Goal: Task Accomplishment & Management: Manage account settings

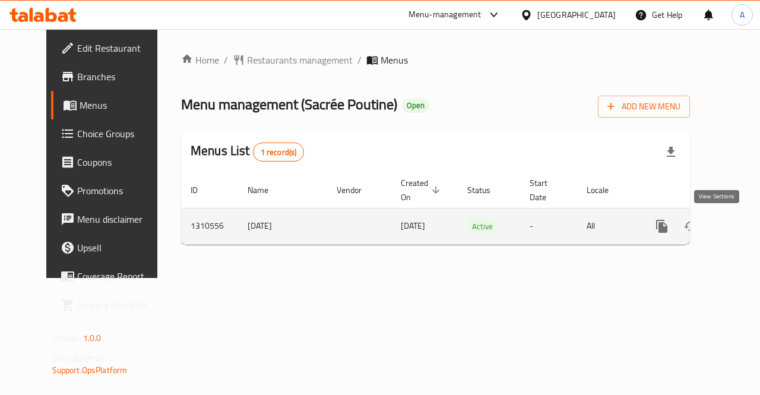
click at [741, 229] on icon "enhanced table" at bounding box center [748, 226] width 14 height 14
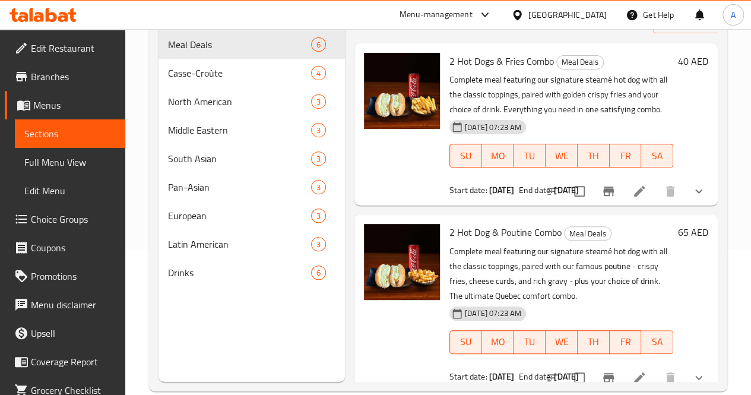
scroll to position [147, 0]
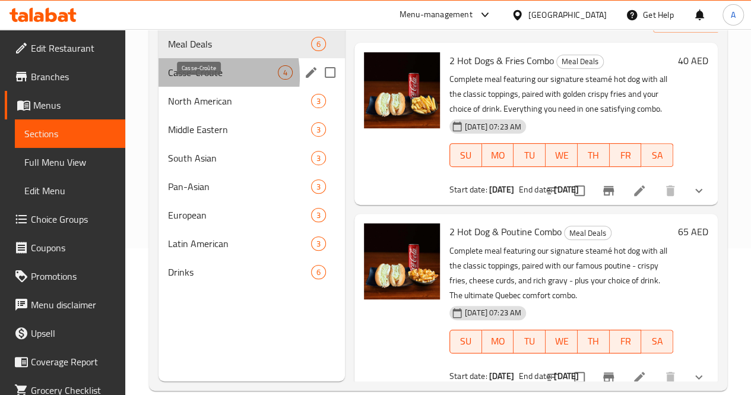
click at [180, 80] on span "Casse-Croûte" at bounding box center [223, 72] width 110 height 14
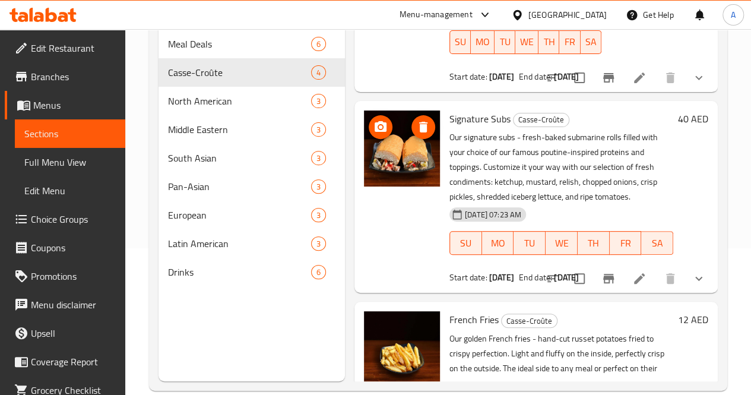
scroll to position [412, 0]
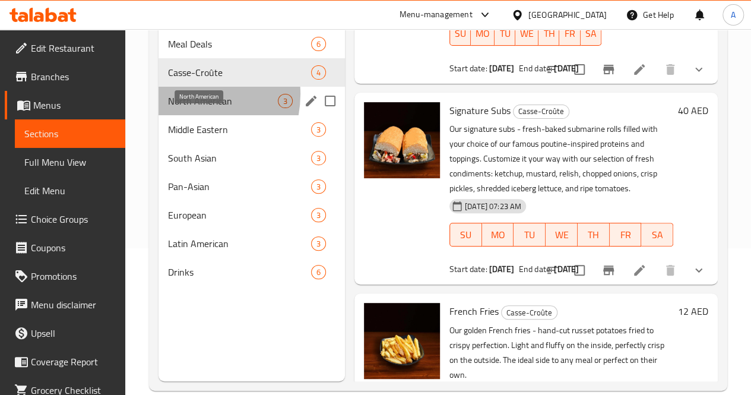
click at [186, 108] on span "North American" at bounding box center [223, 101] width 110 height 14
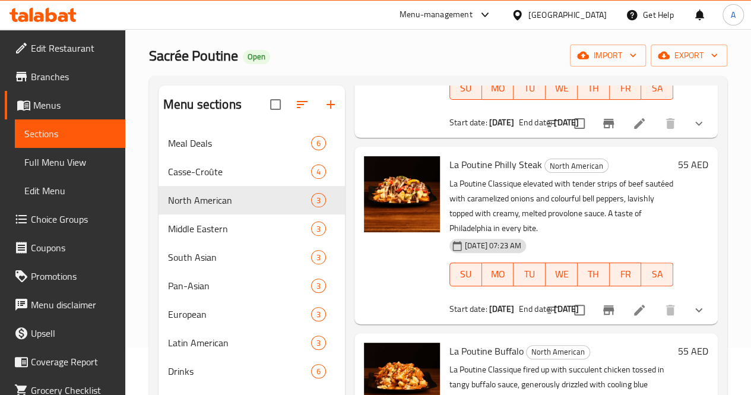
scroll to position [166, 0]
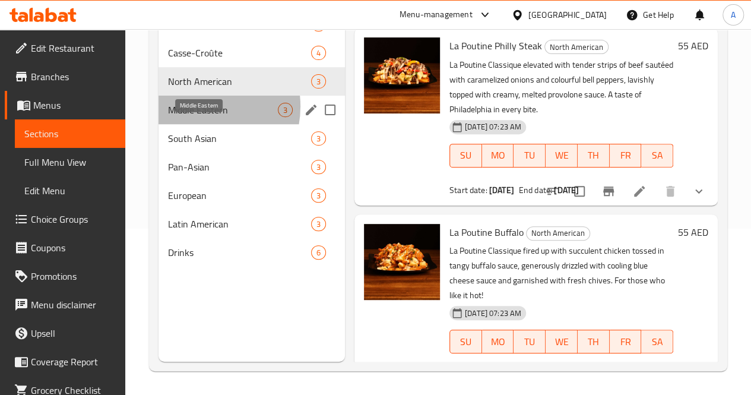
click at [197, 117] on span "Middle Eastern" at bounding box center [223, 110] width 110 height 14
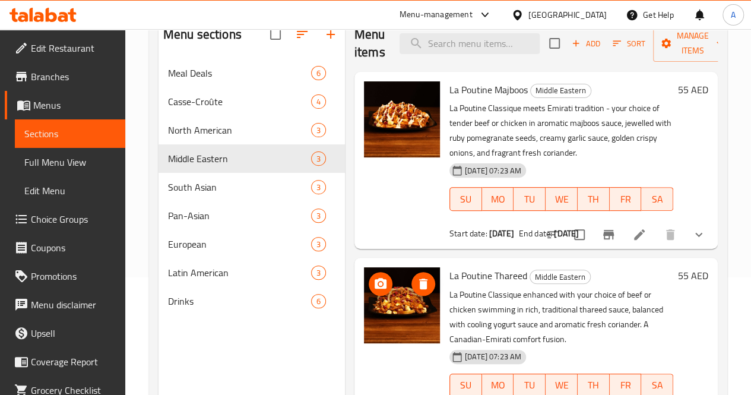
scroll to position [116, 0]
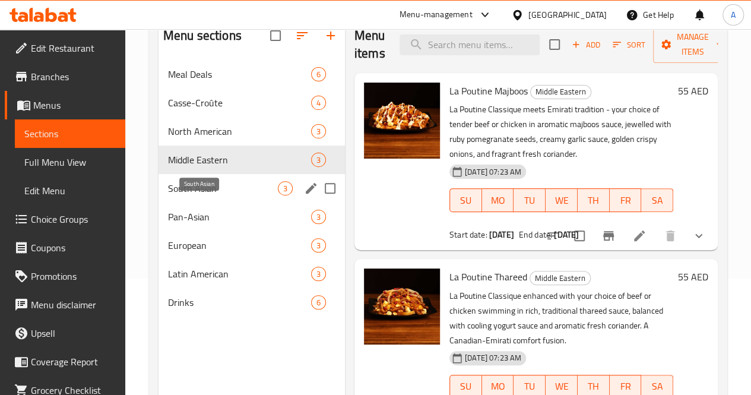
click at [168, 195] on span "South Asian" at bounding box center [223, 188] width 110 height 14
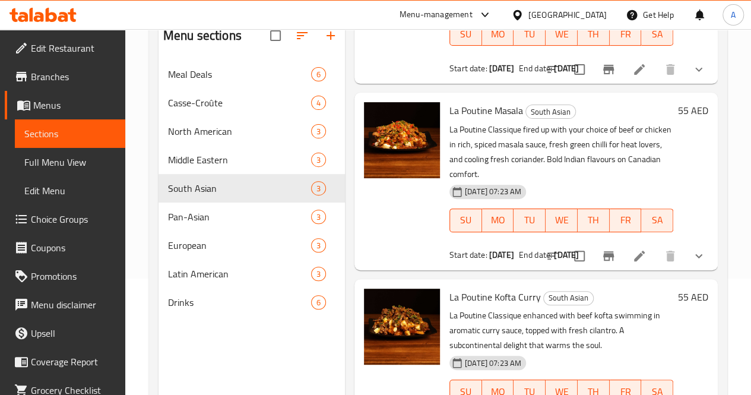
scroll to position [166, 0]
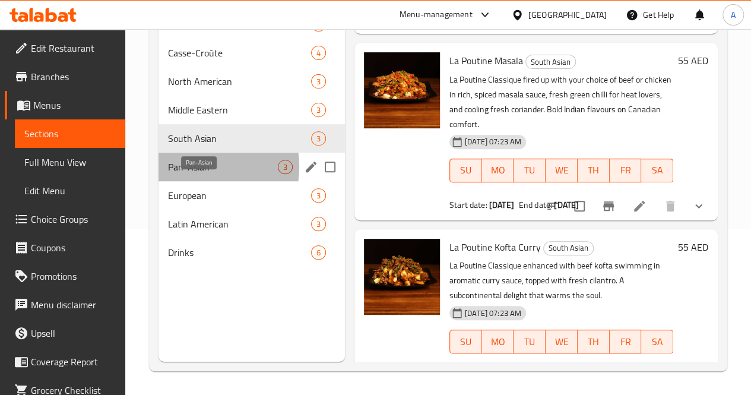
click at [185, 174] on span "Pan-Asian" at bounding box center [223, 167] width 110 height 14
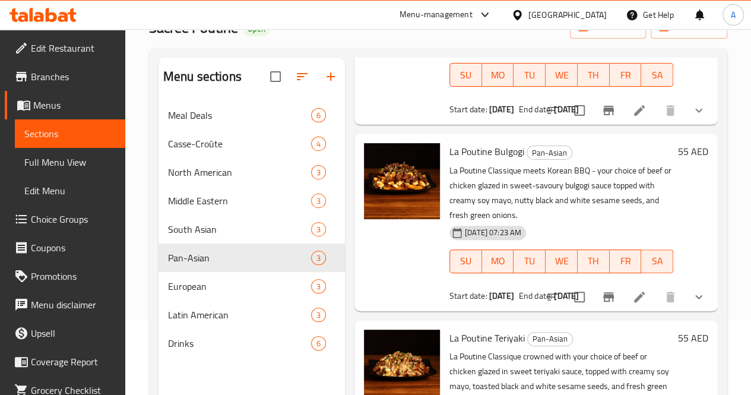
scroll to position [166, 0]
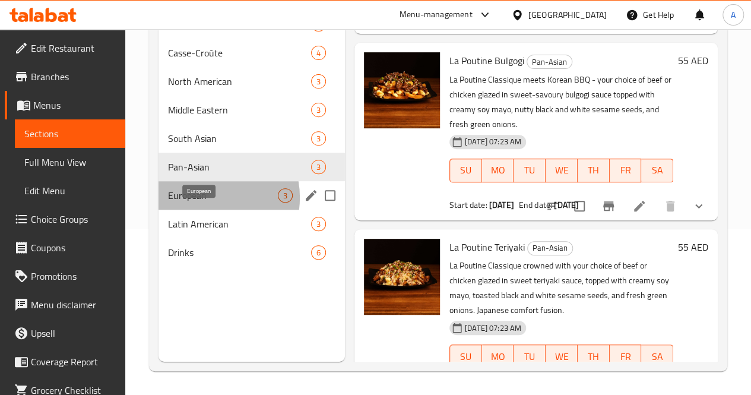
click at [205, 203] on span "European" at bounding box center [223, 195] width 110 height 14
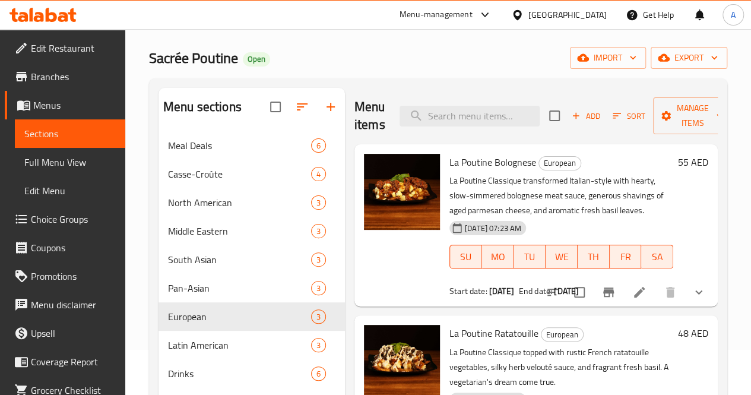
scroll to position [166, 0]
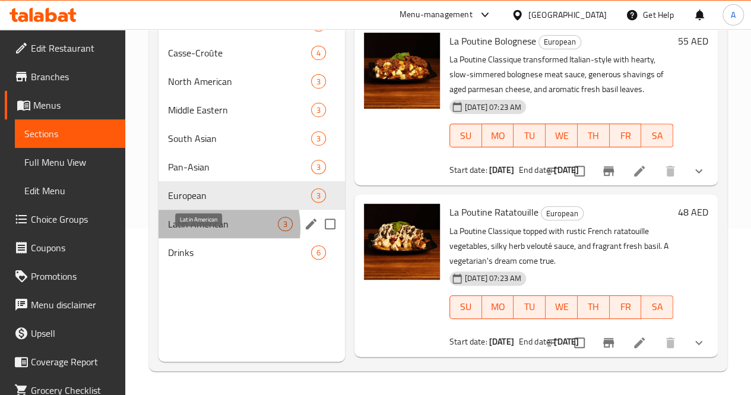
click at [202, 231] on span "Latin American" at bounding box center [223, 224] width 110 height 14
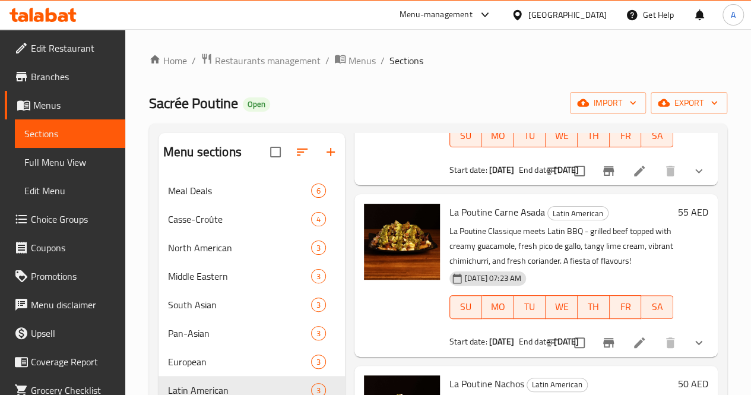
scroll to position [166, 0]
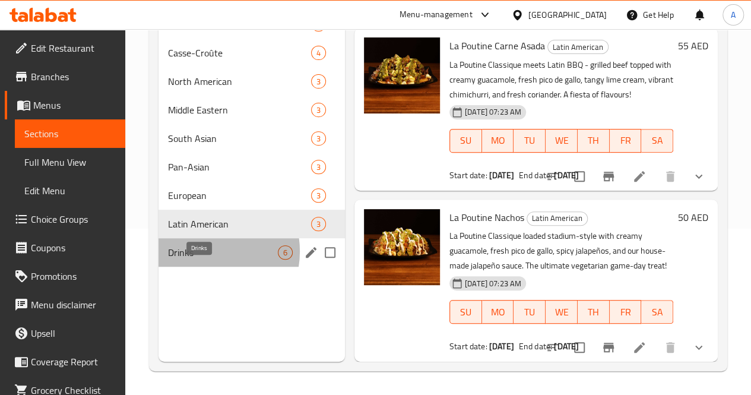
click at [202, 260] on span "Drinks" at bounding box center [223, 252] width 110 height 14
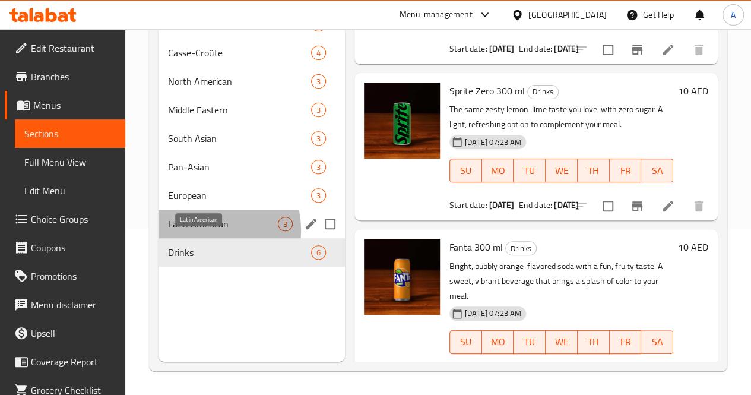
click at [203, 231] on span "Latin American" at bounding box center [223, 224] width 110 height 14
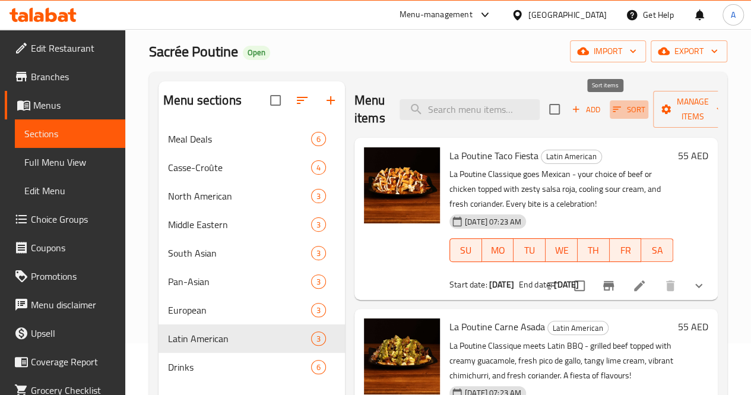
click at [612, 109] on icon "button" at bounding box center [617, 109] width 11 height 11
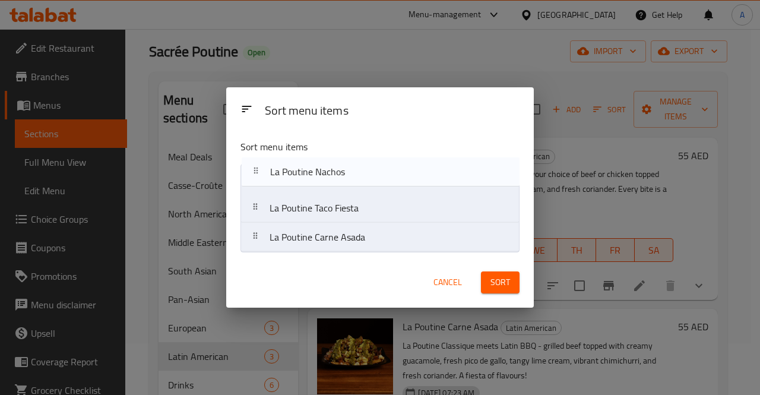
drag, startPoint x: 403, startPoint y: 249, endPoint x: 399, endPoint y: 186, distance: 63.1
click at [399, 186] on nav "La Poutine Taco Fiesta La Poutine Carne Asada La Poutine Nachos" at bounding box center [380, 208] width 279 height 88
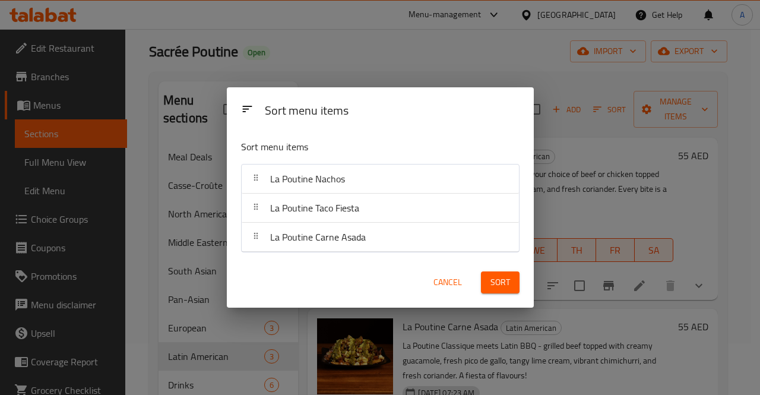
click at [507, 286] on span "Sort" at bounding box center [501, 282] width 20 height 15
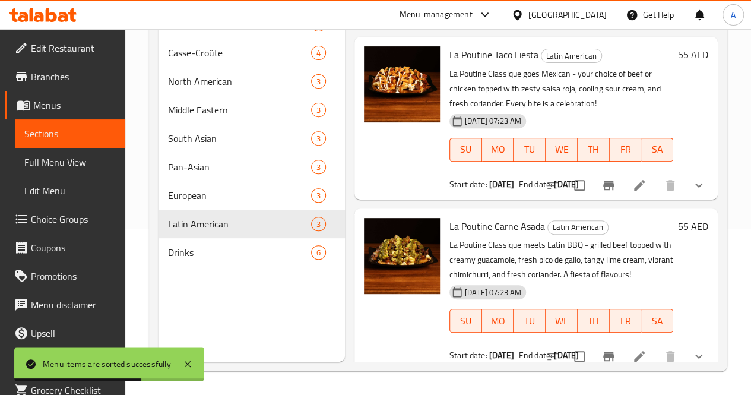
scroll to position [166, 0]
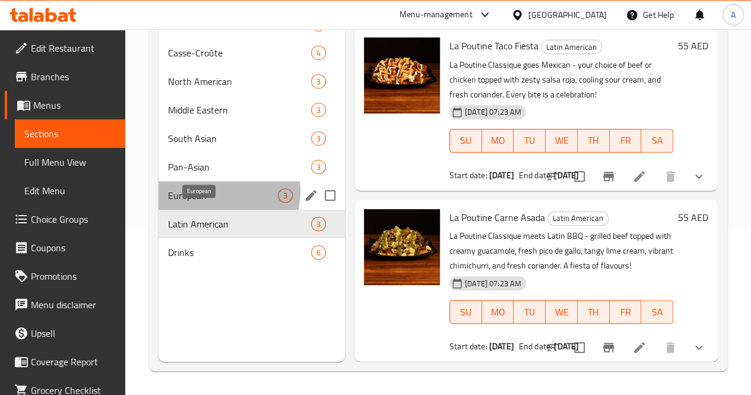
click at [216, 203] on span "European" at bounding box center [223, 195] width 110 height 14
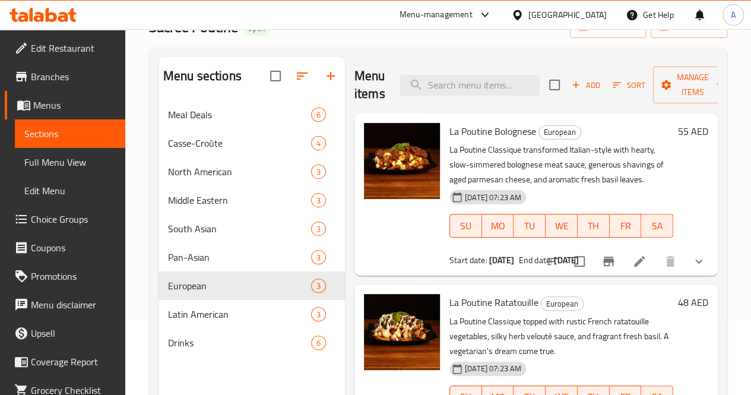
scroll to position [66, 0]
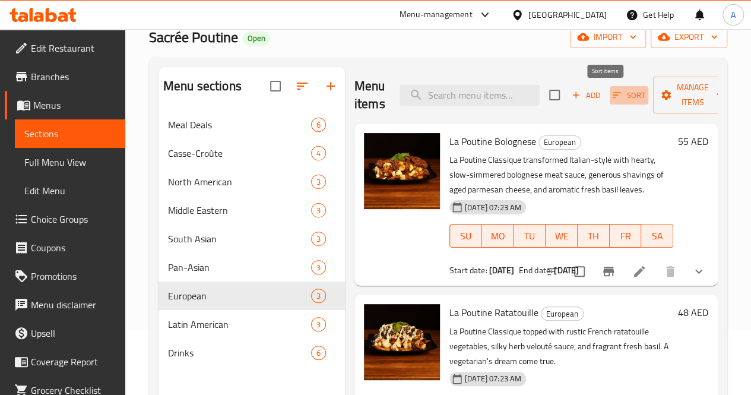
click at [612, 98] on icon "button" at bounding box center [617, 95] width 11 height 11
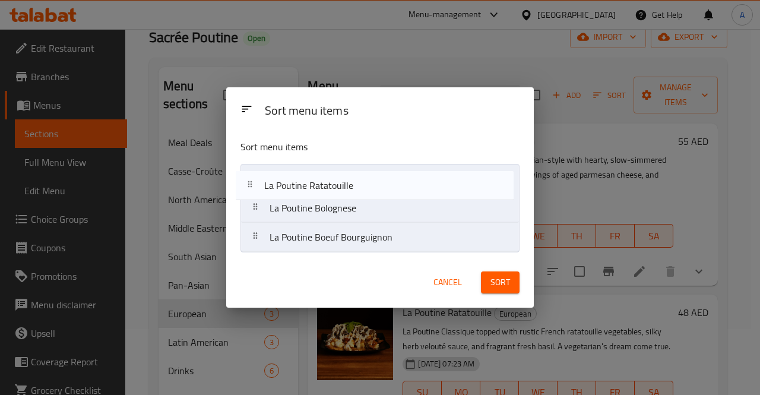
drag, startPoint x: 379, startPoint y: 214, endPoint x: 373, endPoint y: 187, distance: 27.4
click at [373, 187] on nav "La Poutine Bolognese La Poutine Ratatouille La Poutine Boeuf Bourguignon" at bounding box center [380, 208] width 279 height 88
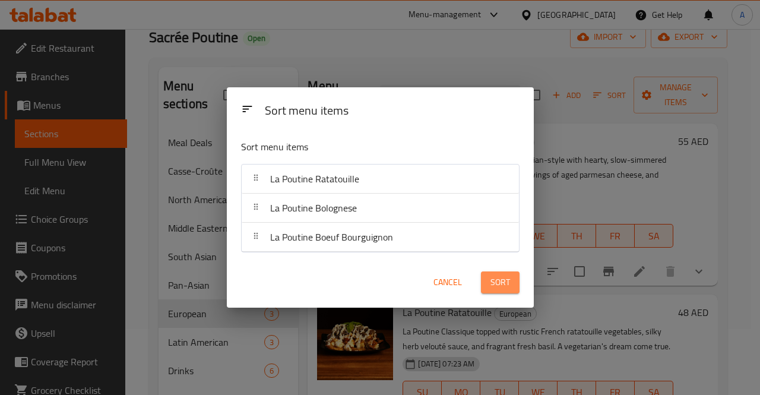
click at [493, 275] on span "Sort" at bounding box center [501, 282] width 20 height 15
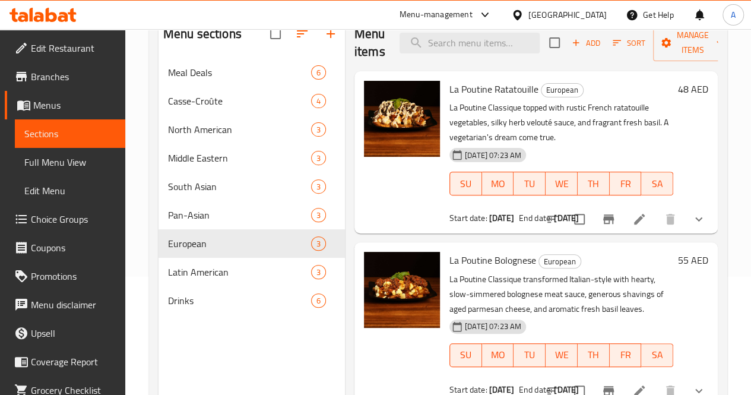
scroll to position [118, 0]
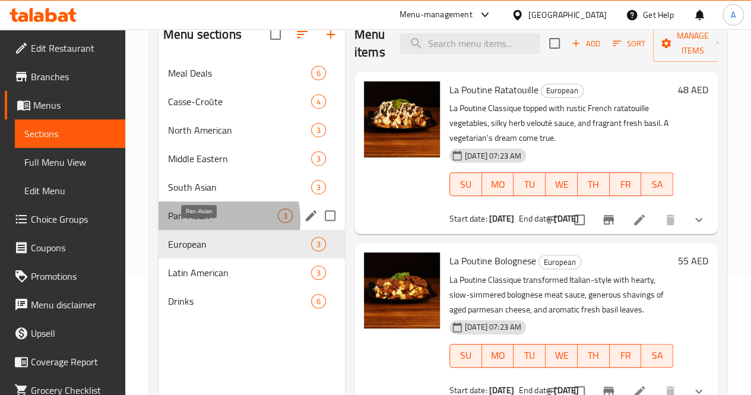
click at [202, 223] on span "Pan-Asian" at bounding box center [223, 215] width 110 height 14
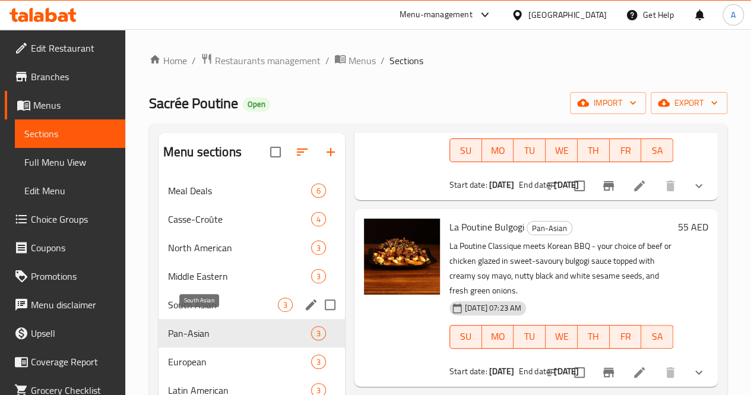
click at [172, 312] on span "South Asian" at bounding box center [223, 305] width 110 height 14
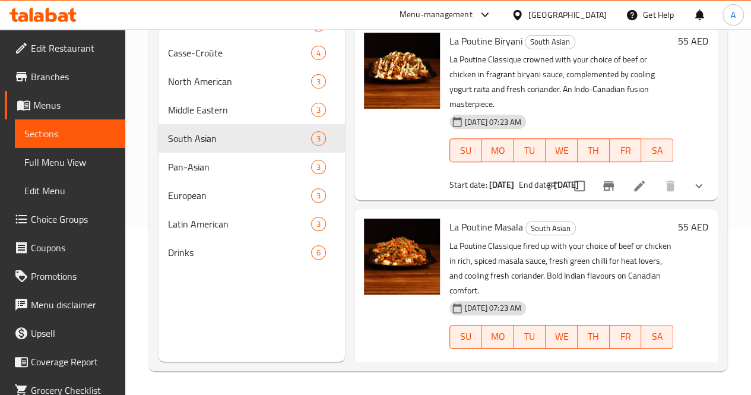
scroll to position [166, 0]
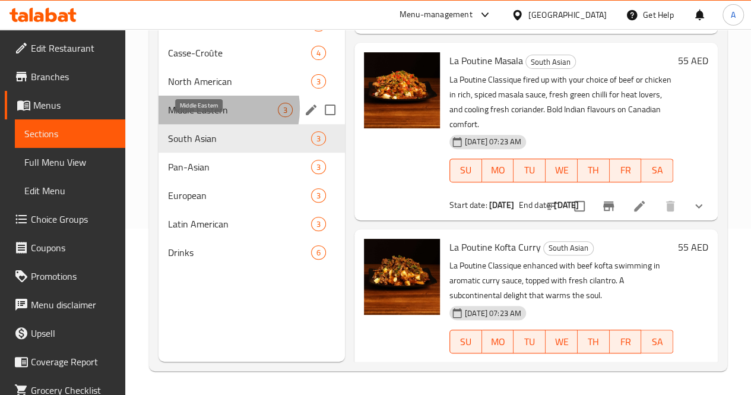
click at [211, 117] on span "Middle Eastern" at bounding box center [223, 110] width 110 height 14
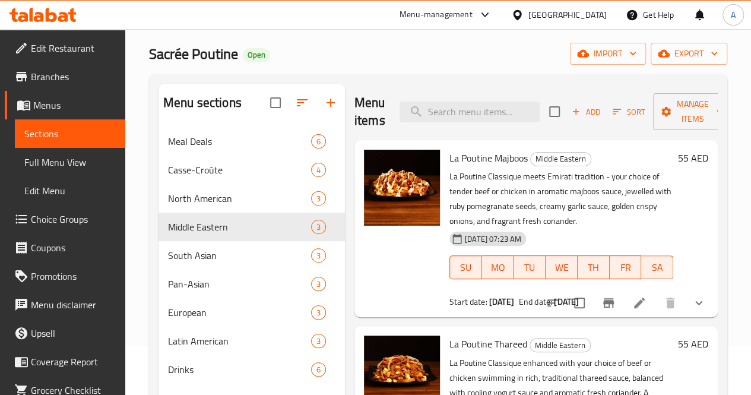
scroll to position [41, 0]
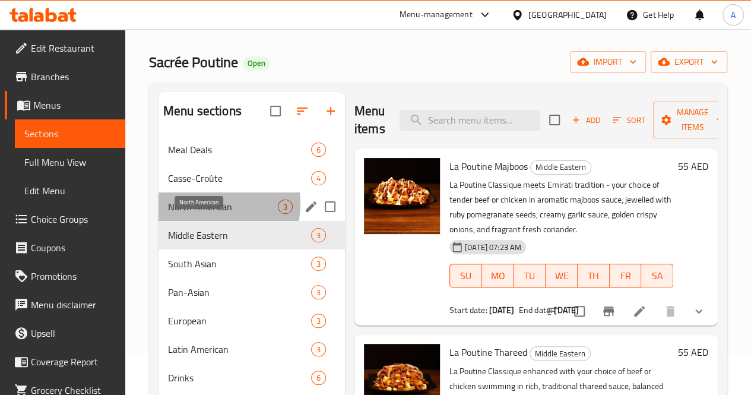
click at [201, 214] on span "North American" at bounding box center [223, 207] width 110 height 14
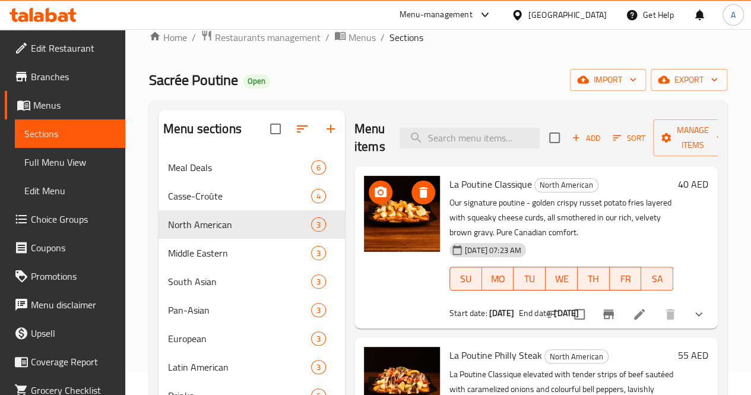
scroll to position [23, 0]
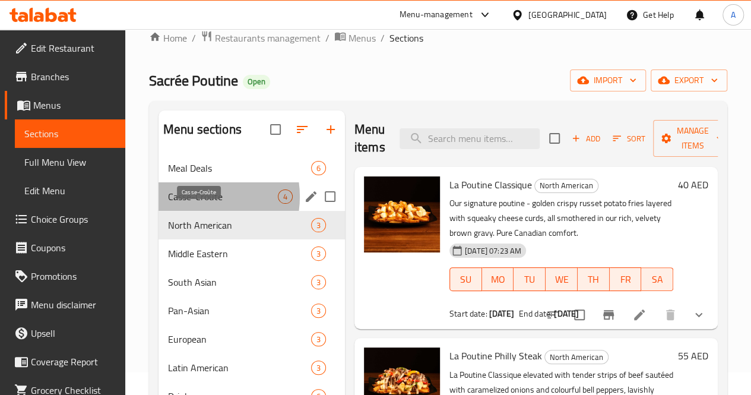
click at [199, 204] on span "Casse-Croûte" at bounding box center [223, 196] width 110 height 14
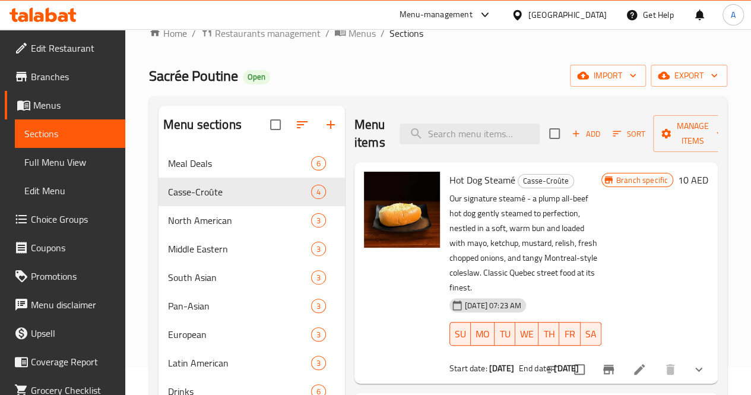
scroll to position [28, 0]
click at [612, 137] on icon "button" at bounding box center [617, 133] width 11 height 11
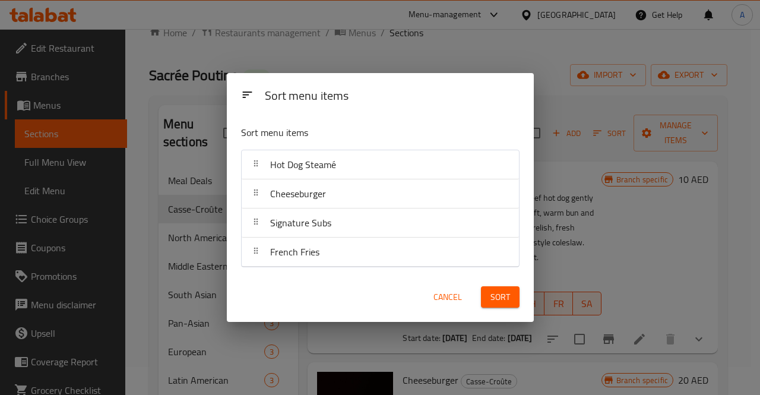
drag, startPoint x: 386, startPoint y: 267, endPoint x: 377, endPoint y: 199, distance: 68.3
click at [377, 199] on div "Sort menu items Hot Dog Steamé Cheeseburger Signature Subs French Fries" at bounding box center [380, 194] width 307 height 156
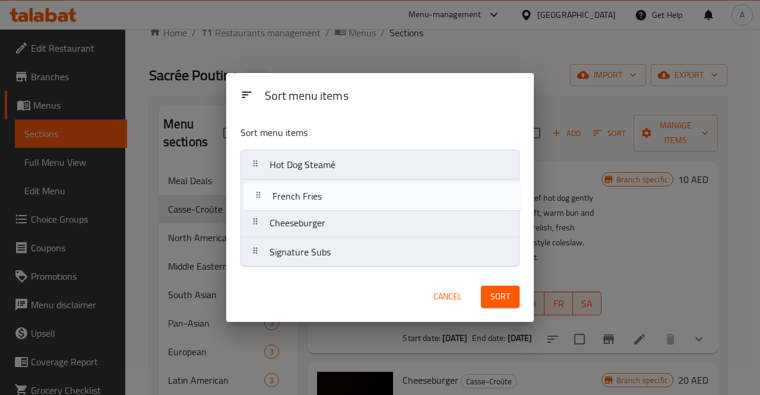
drag, startPoint x: 361, startPoint y: 251, endPoint x: 364, endPoint y: 191, distance: 60.1
click at [364, 191] on nav "Hot Dog Steamé Cheeseburger Signature Subs French Fries" at bounding box center [380, 209] width 279 height 118
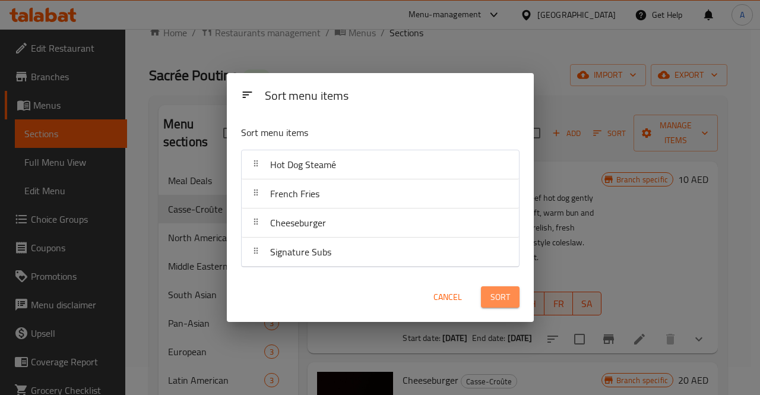
click at [495, 292] on span "Sort" at bounding box center [501, 297] width 20 height 15
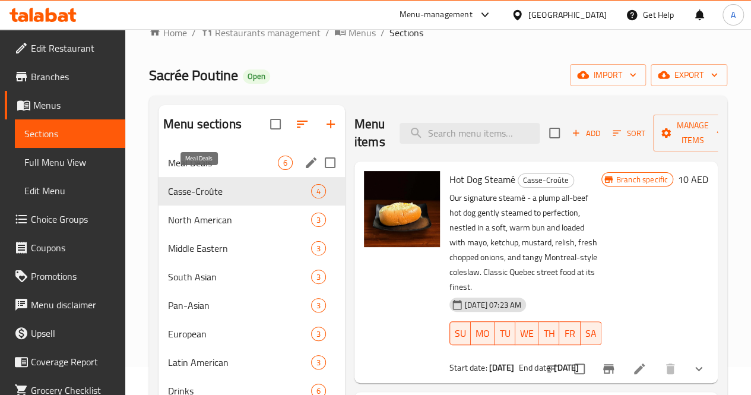
click at [207, 170] on span "Meal Deals" at bounding box center [223, 163] width 110 height 14
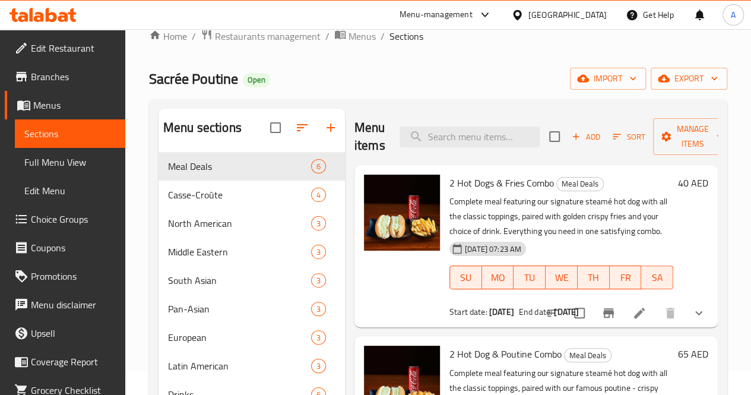
scroll to position [19, 0]
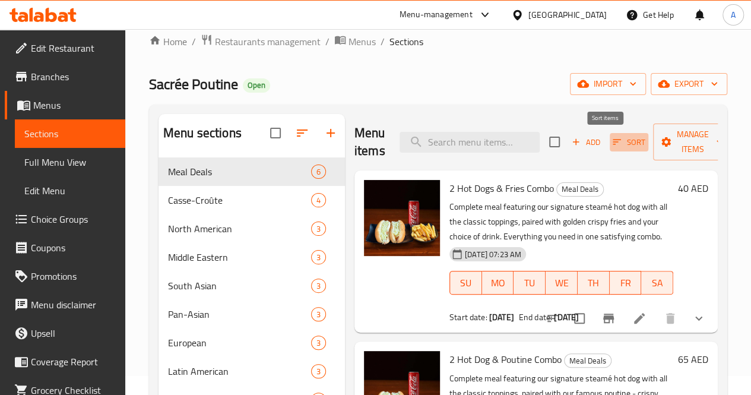
click at [613, 142] on span "Sort" at bounding box center [629, 142] width 33 height 14
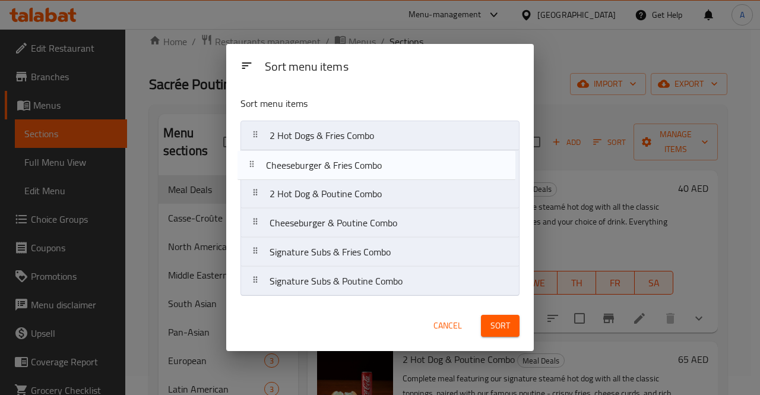
drag, startPoint x: 438, startPoint y: 200, endPoint x: 435, endPoint y: 168, distance: 32.3
click at [435, 168] on nav "2 Hot Dogs & Fries Combo 2 Hot Dog & Poutine Combo Cheeseburger & Fries Combo C…" at bounding box center [380, 209] width 279 height 176
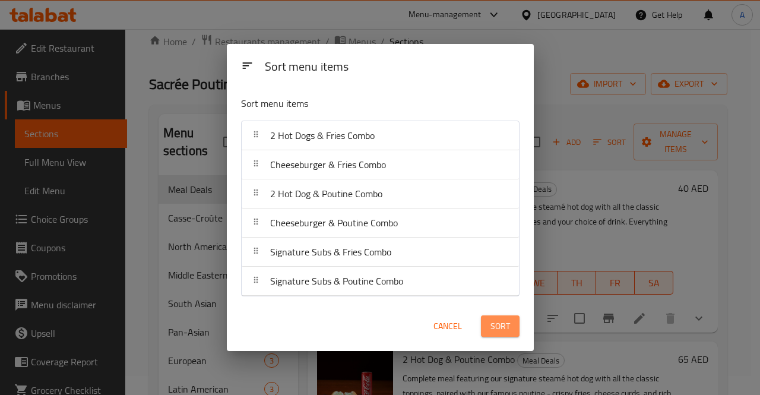
click at [492, 321] on span "Sort" at bounding box center [501, 326] width 20 height 15
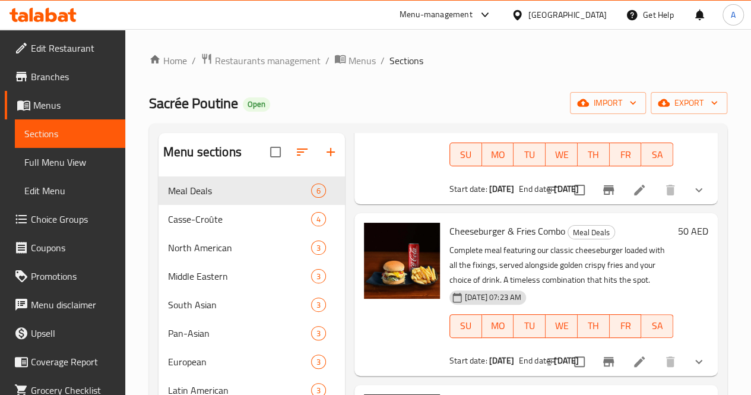
scroll to position [0, 0]
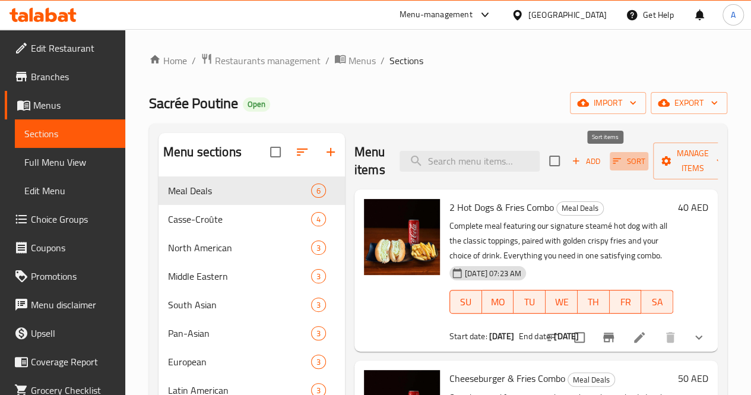
click at [613, 158] on span "Sort" at bounding box center [629, 161] width 33 height 14
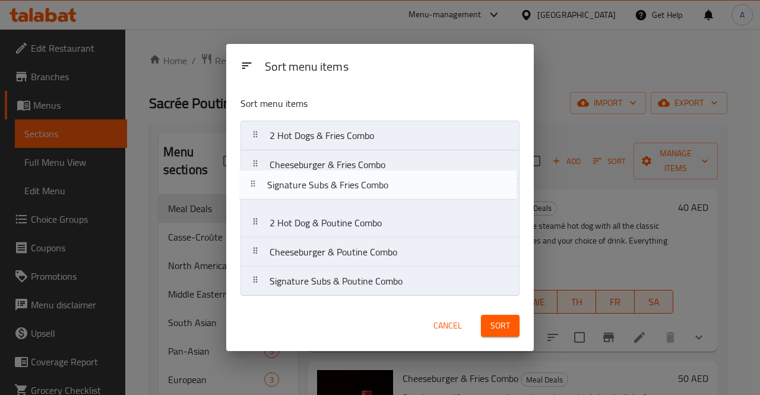
drag, startPoint x: 435, startPoint y: 262, endPoint x: 432, endPoint y: 192, distance: 69.5
click at [432, 192] on nav "2 Hot Dogs & Fries Combo Cheeseburger & Fries Combo 2 Hot Dog & Poutine Combo C…" at bounding box center [380, 209] width 279 height 176
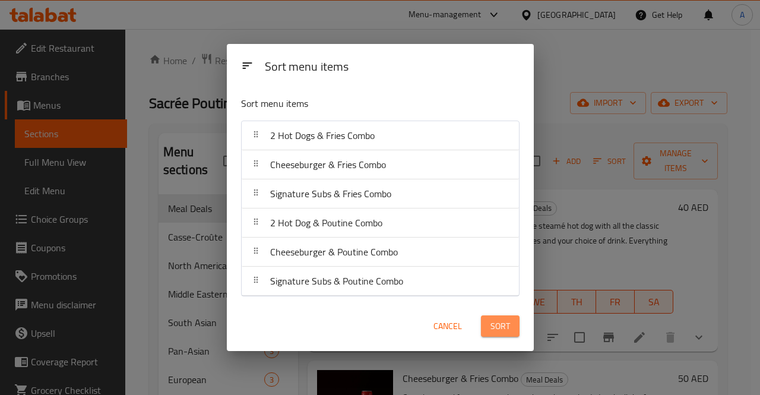
click at [493, 319] on span "Sort" at bounding box center [501, 326] width 20 height 15
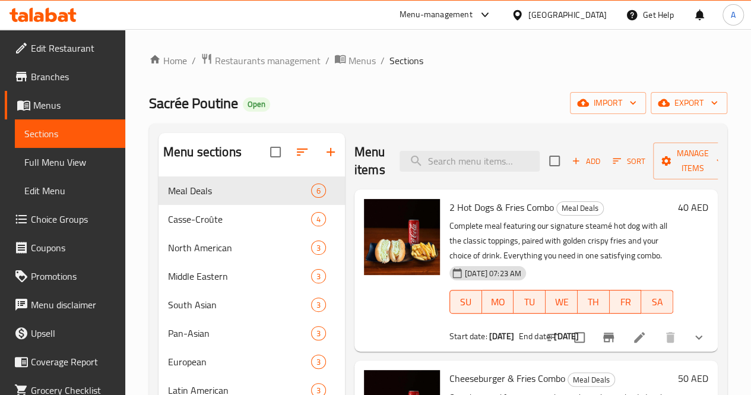
click at [458, 20] on div "Menu-management" at bounding box center [436, 15] width 73 height 14
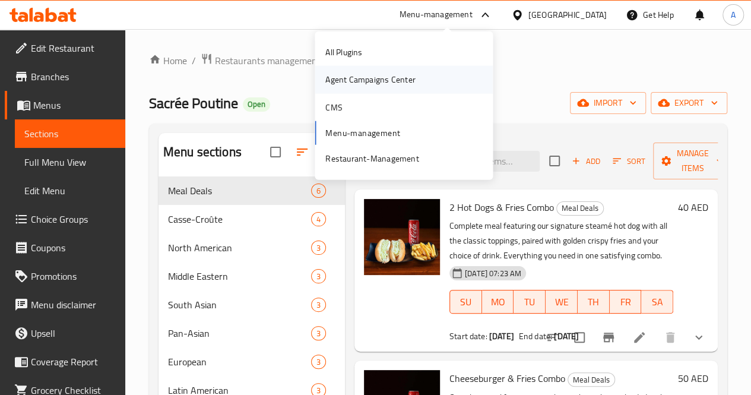
click at [394, 77] on div "Agent Campaigns Center" at bounding box center [370, 79] width 90 height 13
